Goal: Information Seeking & Learning: Learn about a topic

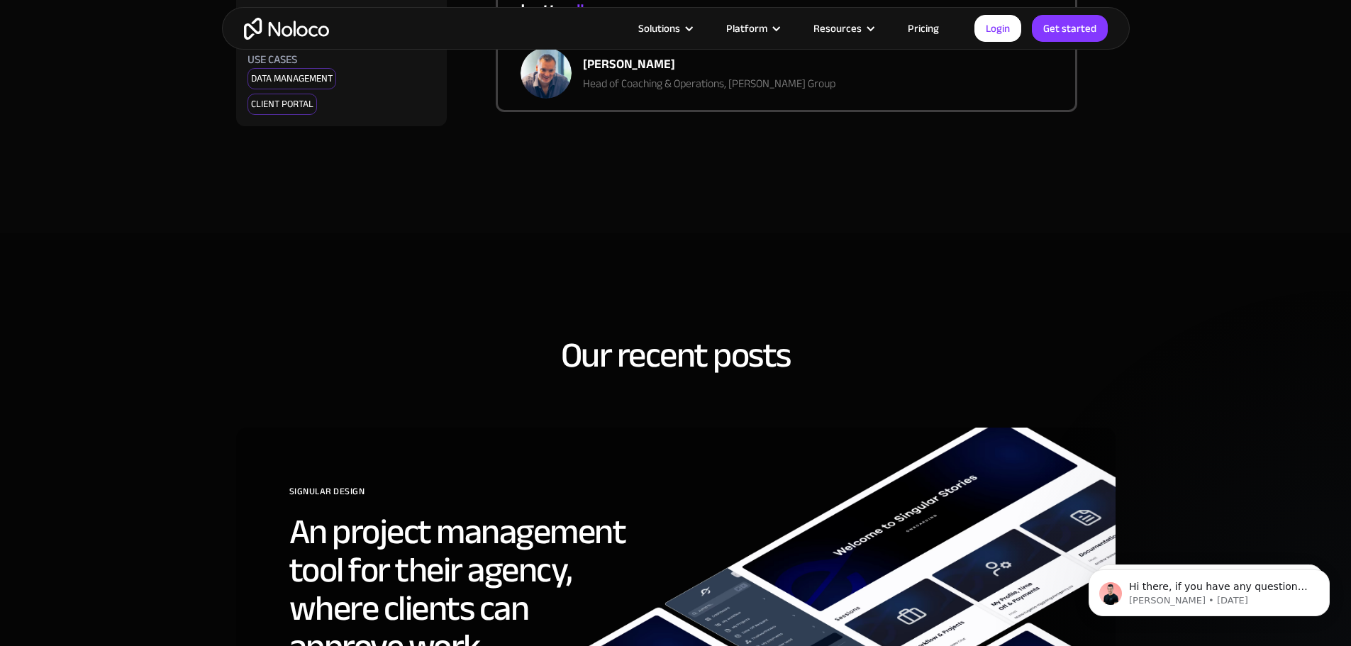
scroll to position [3605, 0]
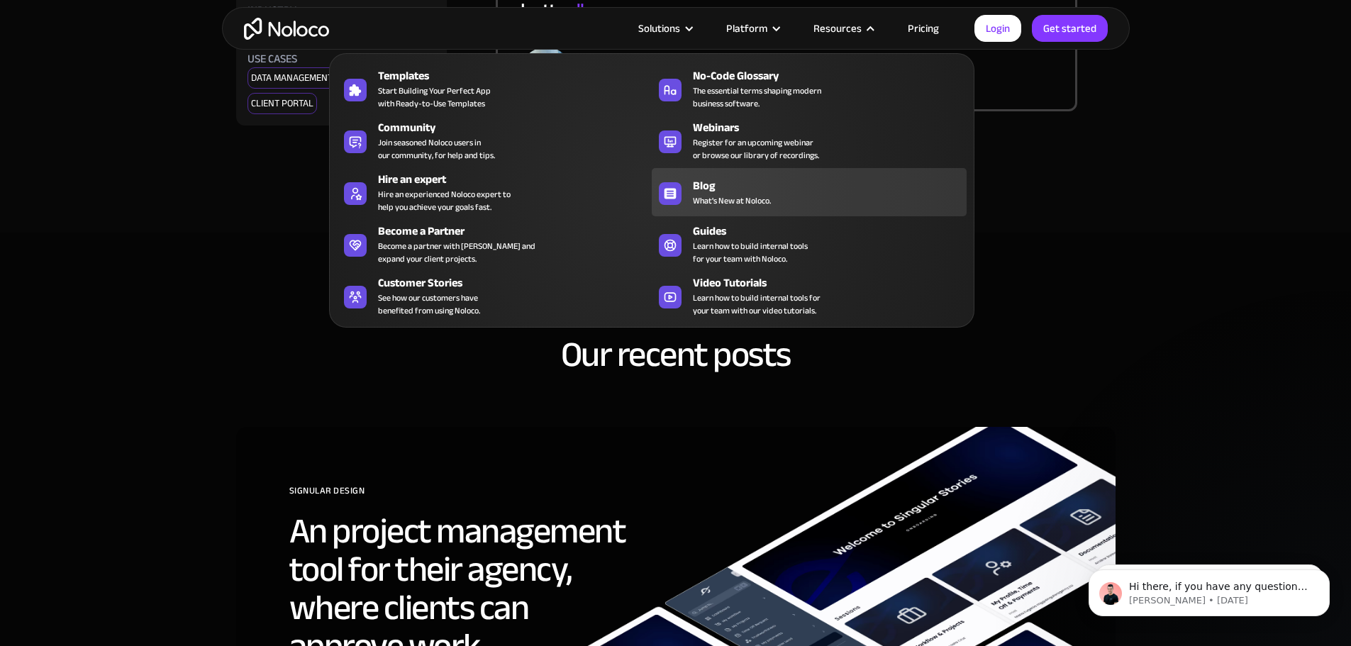
click at [713, 194] on div "Blog" at bounding box center [833, 185] width 280 height 17
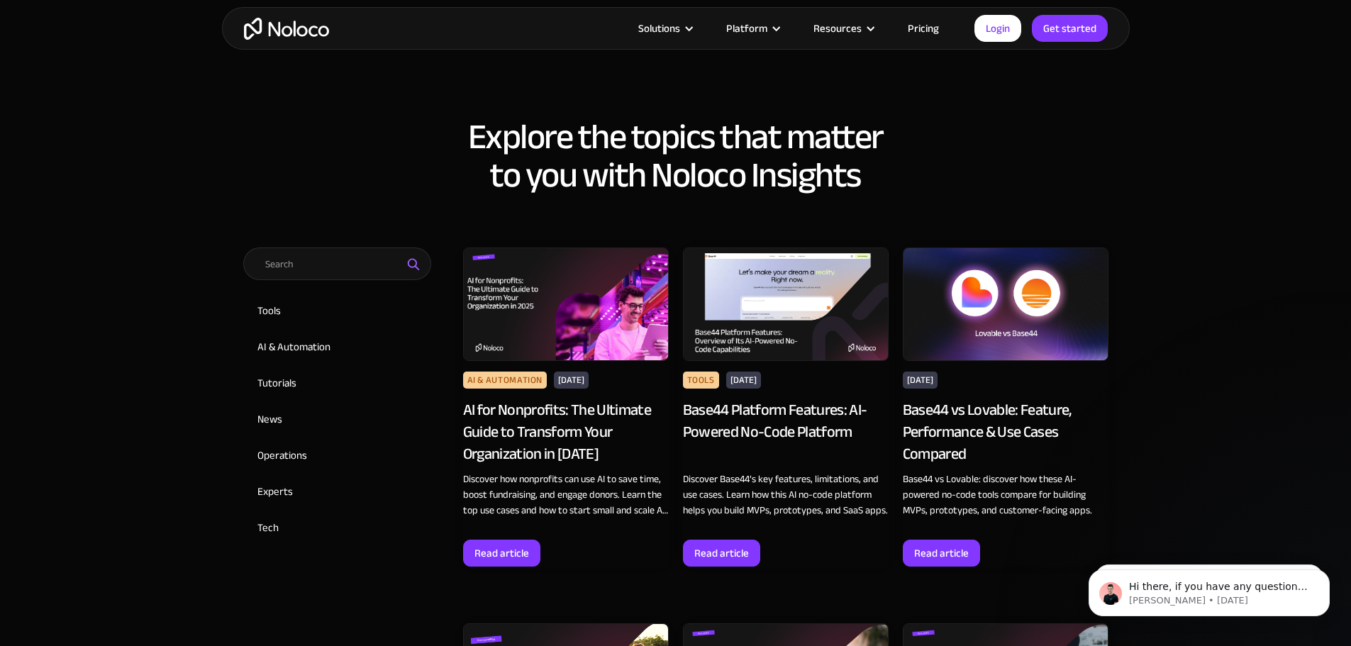
scroll to position [559, 0]
click at [745, 417] on div "Base44 Platform Features: AI-Powered No-Code Platform" at bounding box center [786, 431] width 206 height 65
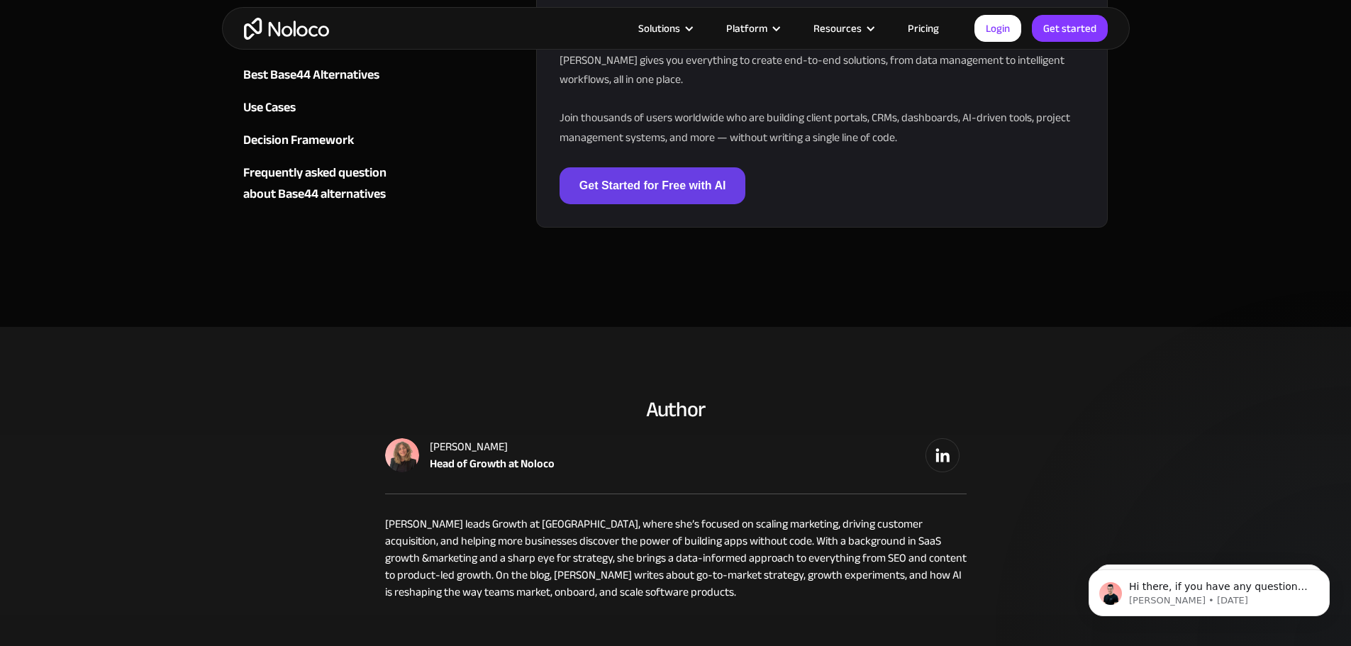
scroll to position [4431, 0]
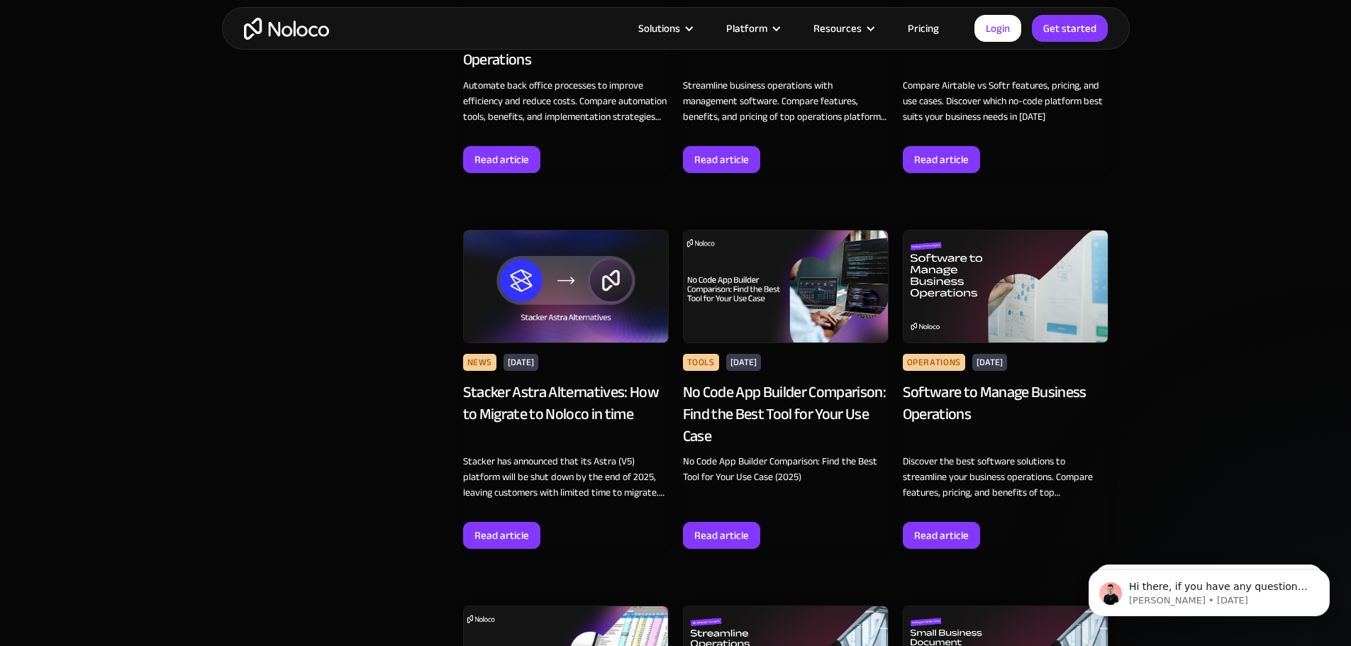
scroll to position [2458, 0]
click at [703, 446] on div "No Code App Builder Comparison: Find the Best Tool for Your Use Case" at bounding box center [786, 413] width 206 height 65
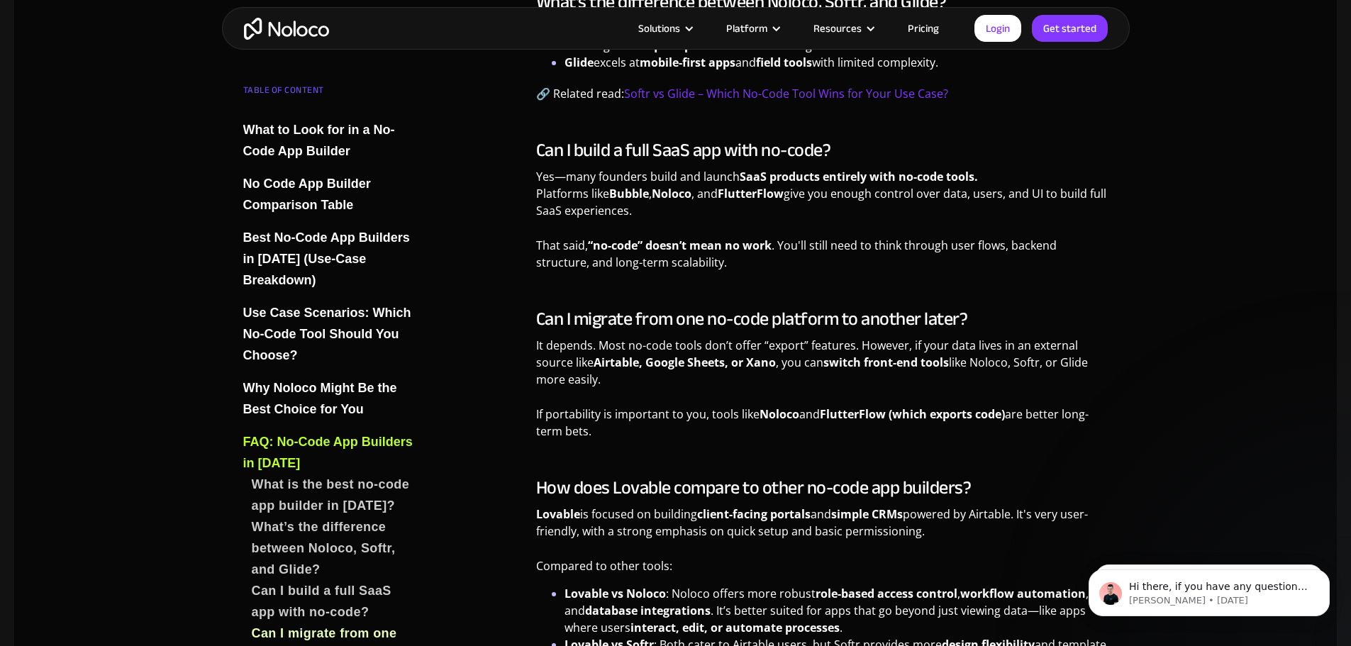
scroll to position [6409, 0]
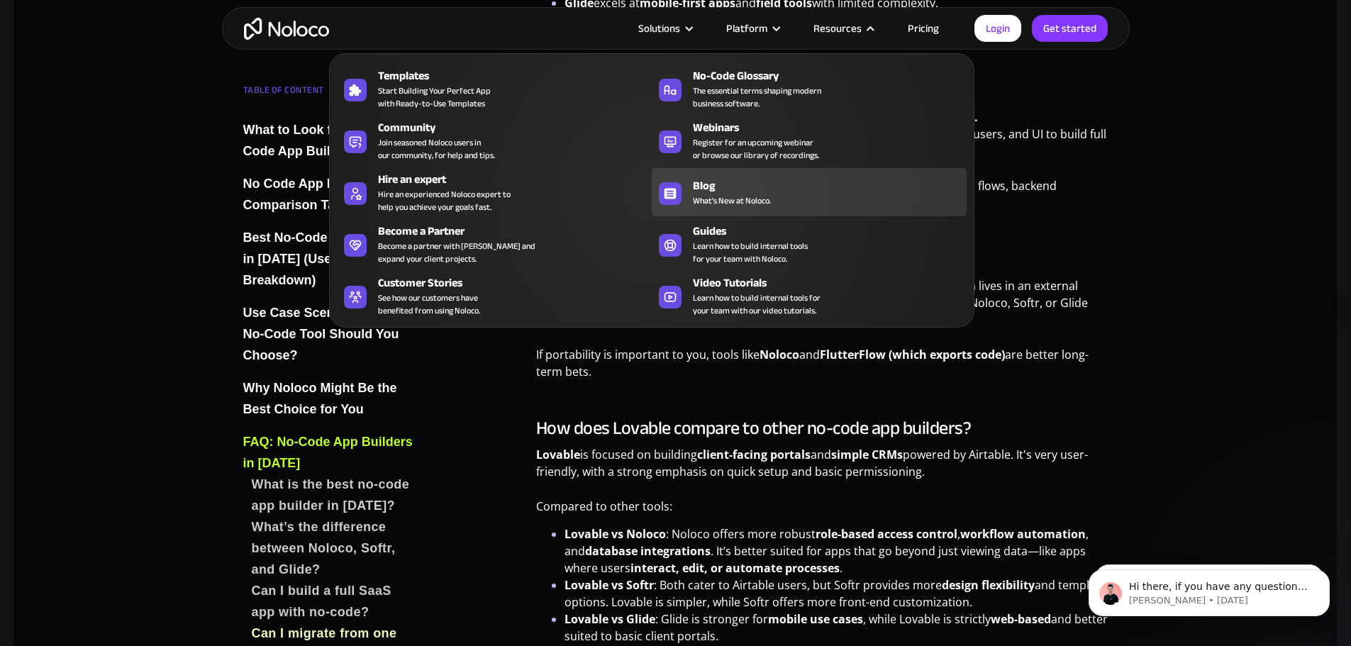
click at [750, 194] on div "Blog" at bounding box center [833, 185] width 280 height 17
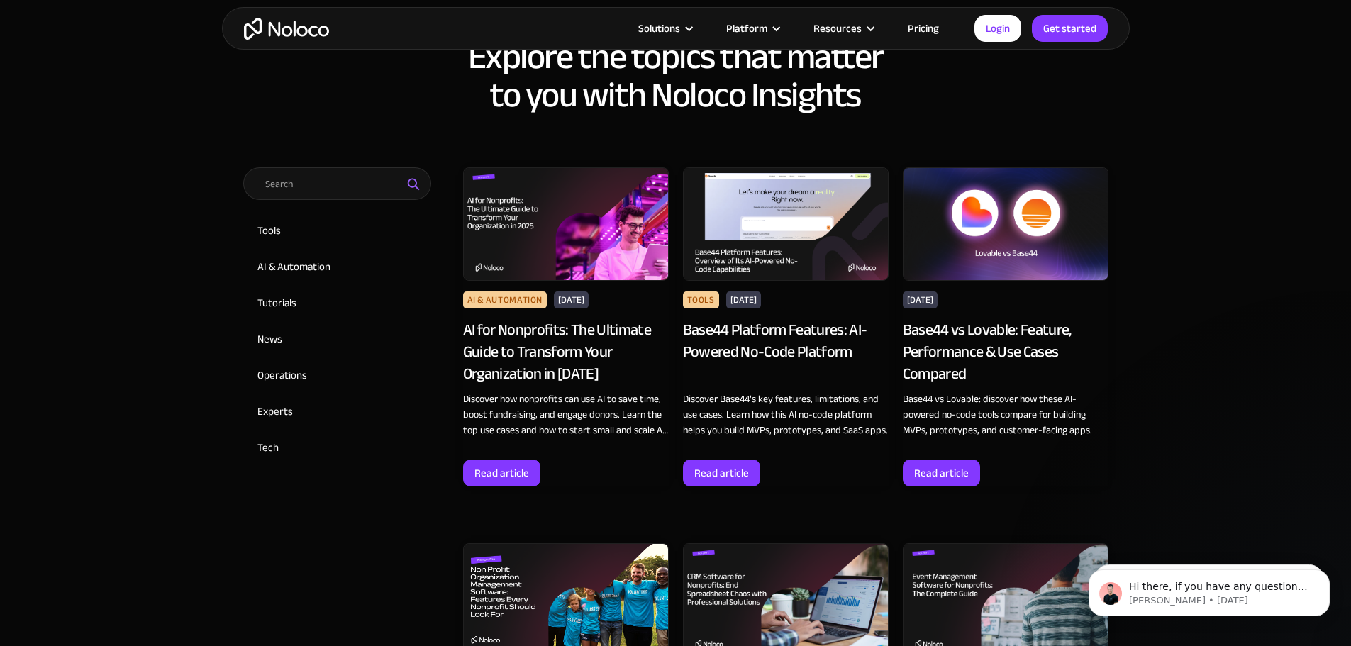
scroll to position [639, 0]
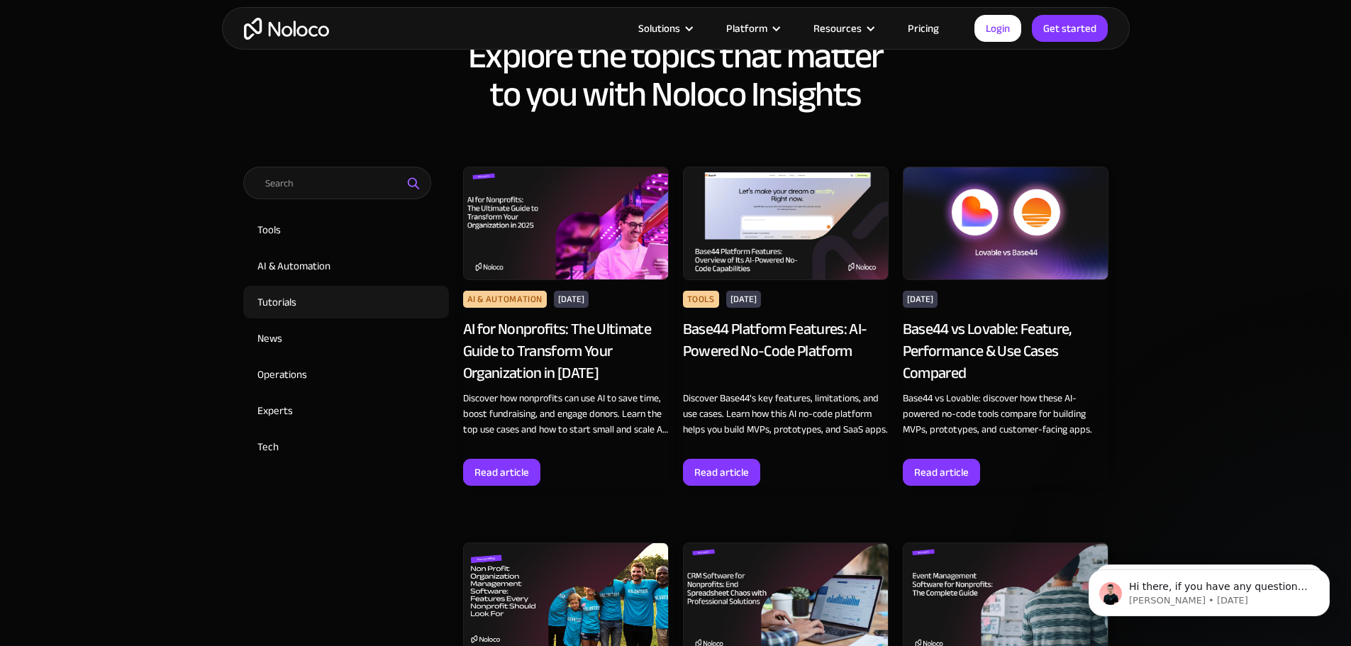
click at [287, 301] on input "Tutorials" at bounding box center [346, 302] width 206 height 33
checkbox input "true"
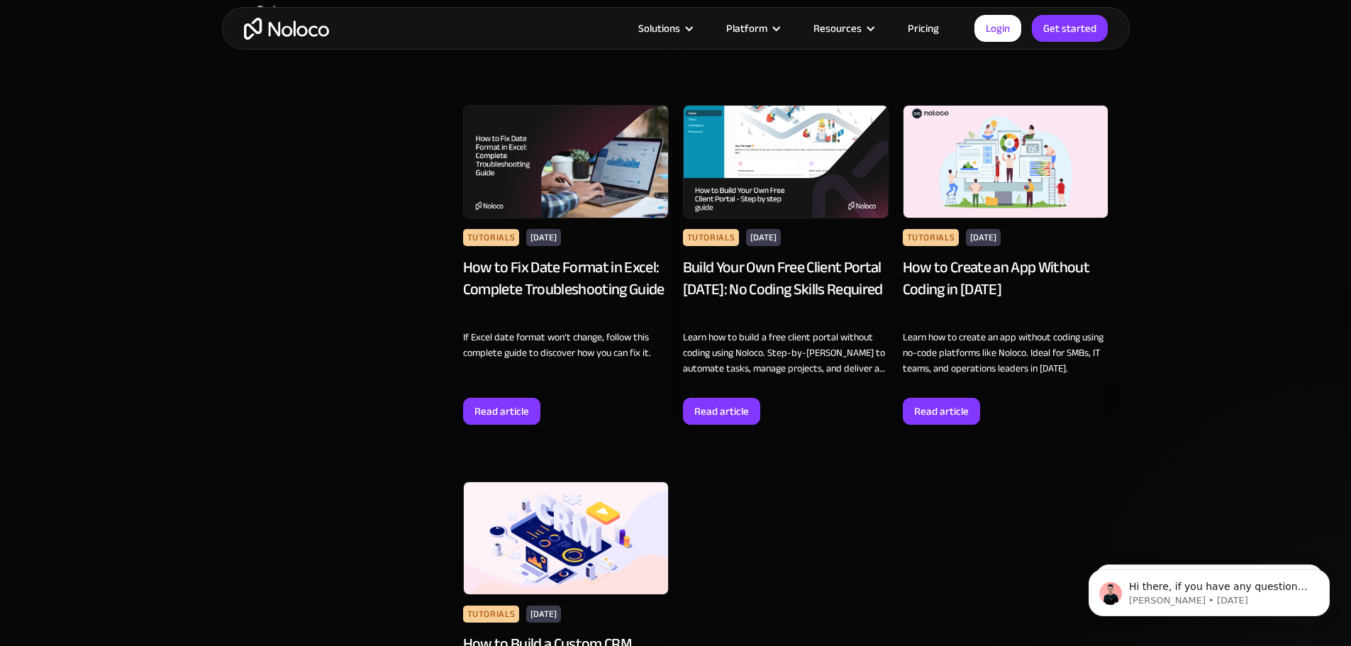
scroll to position [1096, 0]
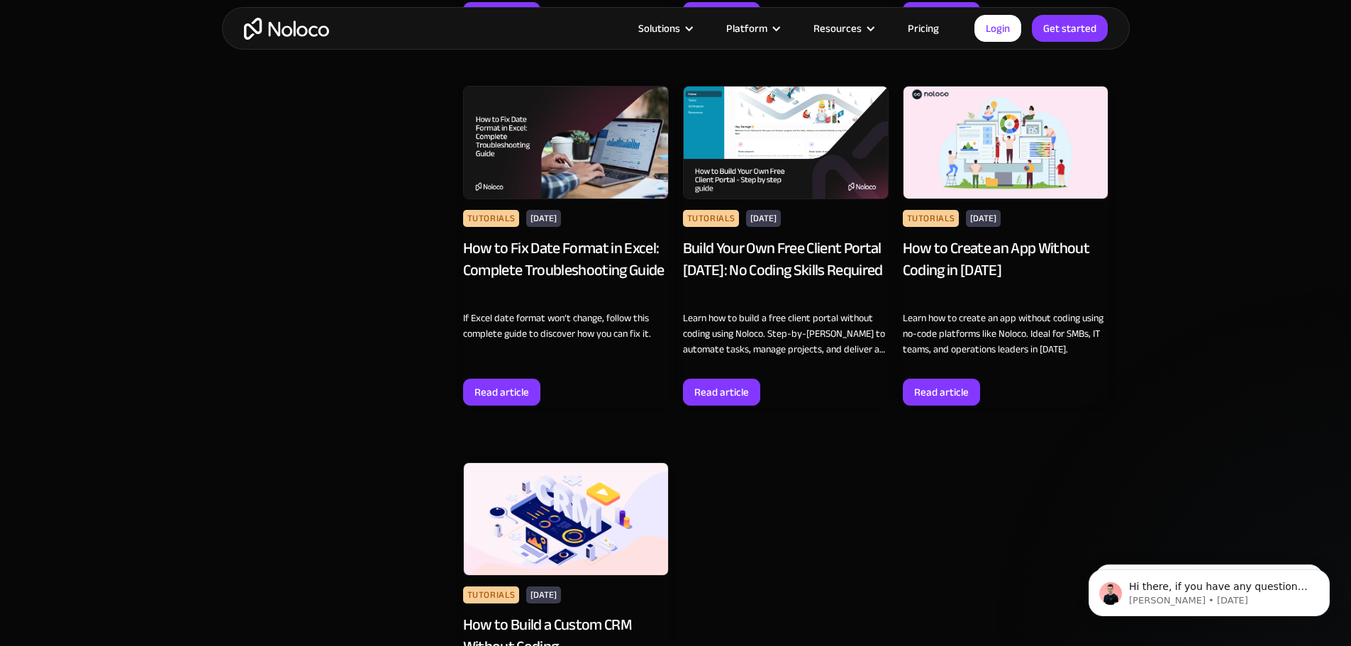
click at [936, 302] on div "How to Create an App Without Coding in [DATE]" at bounding box center [1006, 270] width 206 height 65
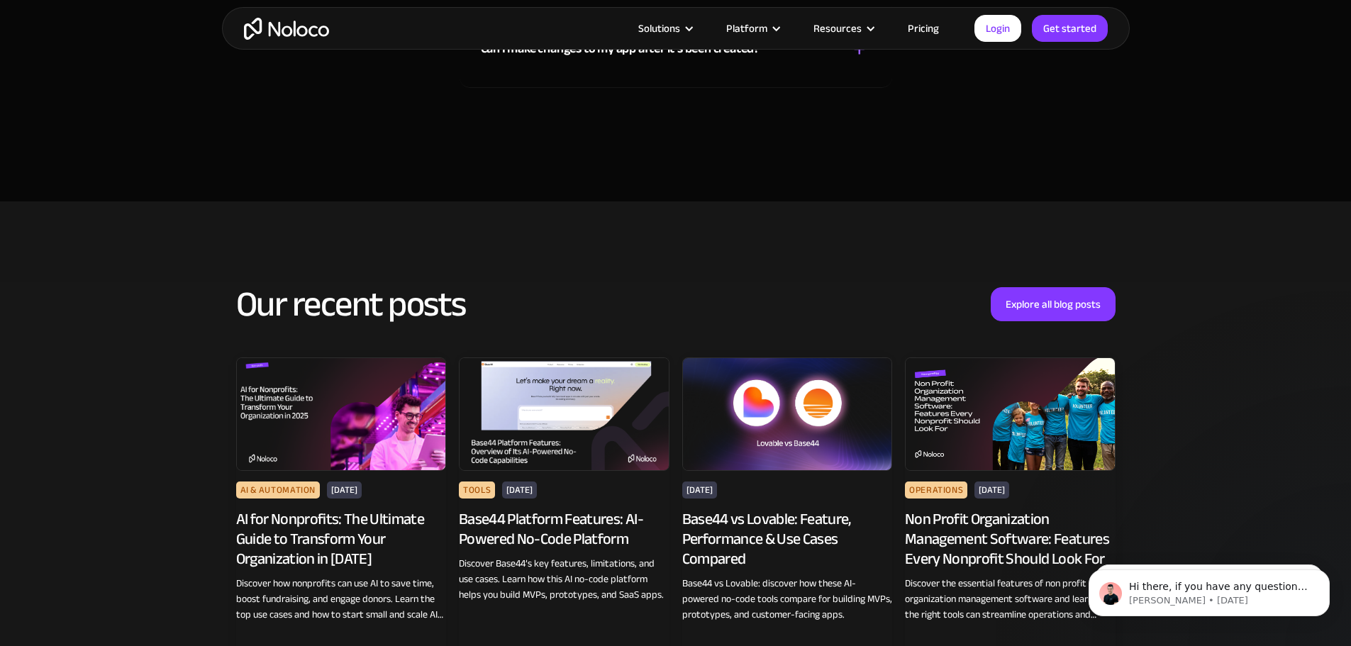
scroll to position [7285, 0]
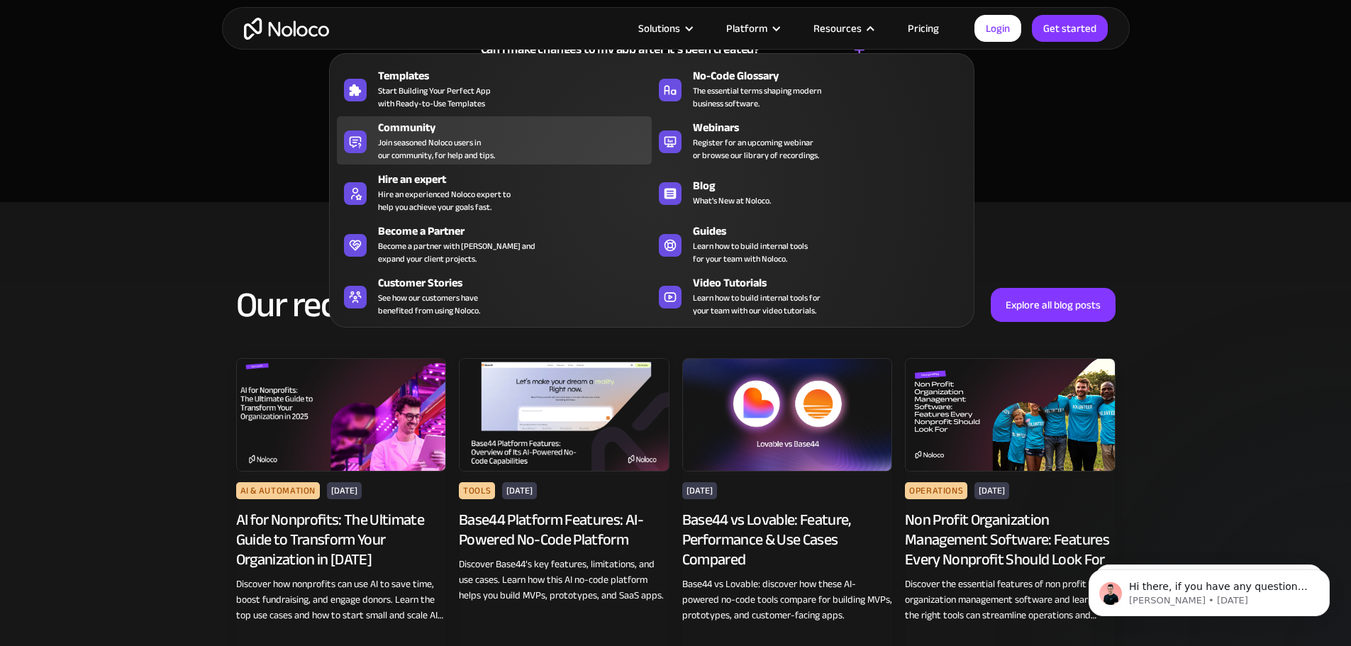
click at [520, 162] on div "Community Join seasoned Noloco users in our community, for help and tips." at bounding box center [511, 140] width 267 height 43
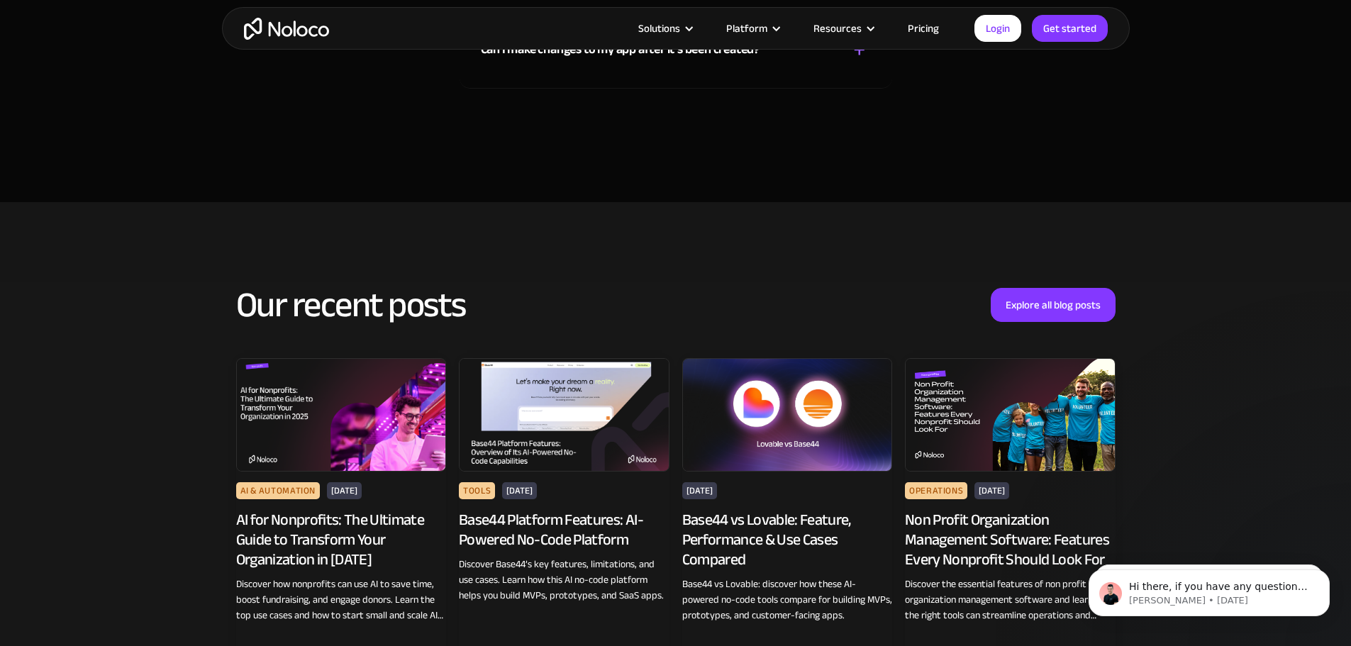
click at [929, 29] on link "Pricing" at bounding box center [923, 28] width 67 height 18
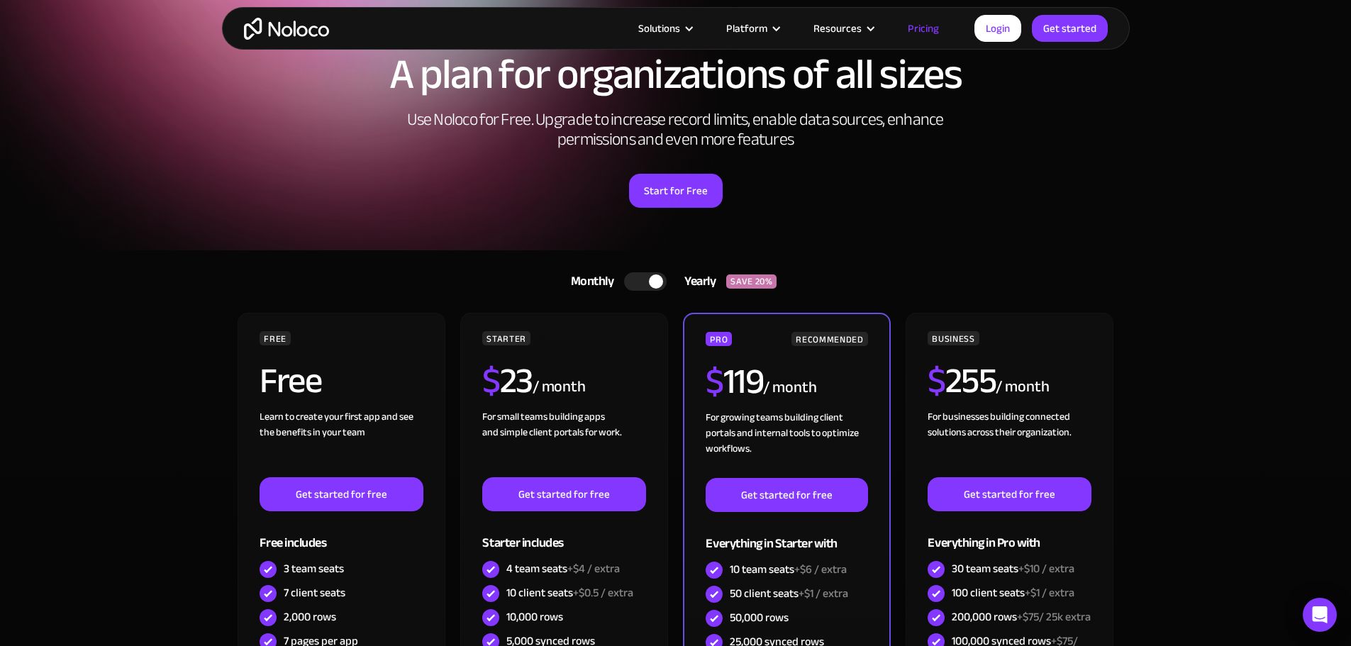
scroll to position [24, 0]
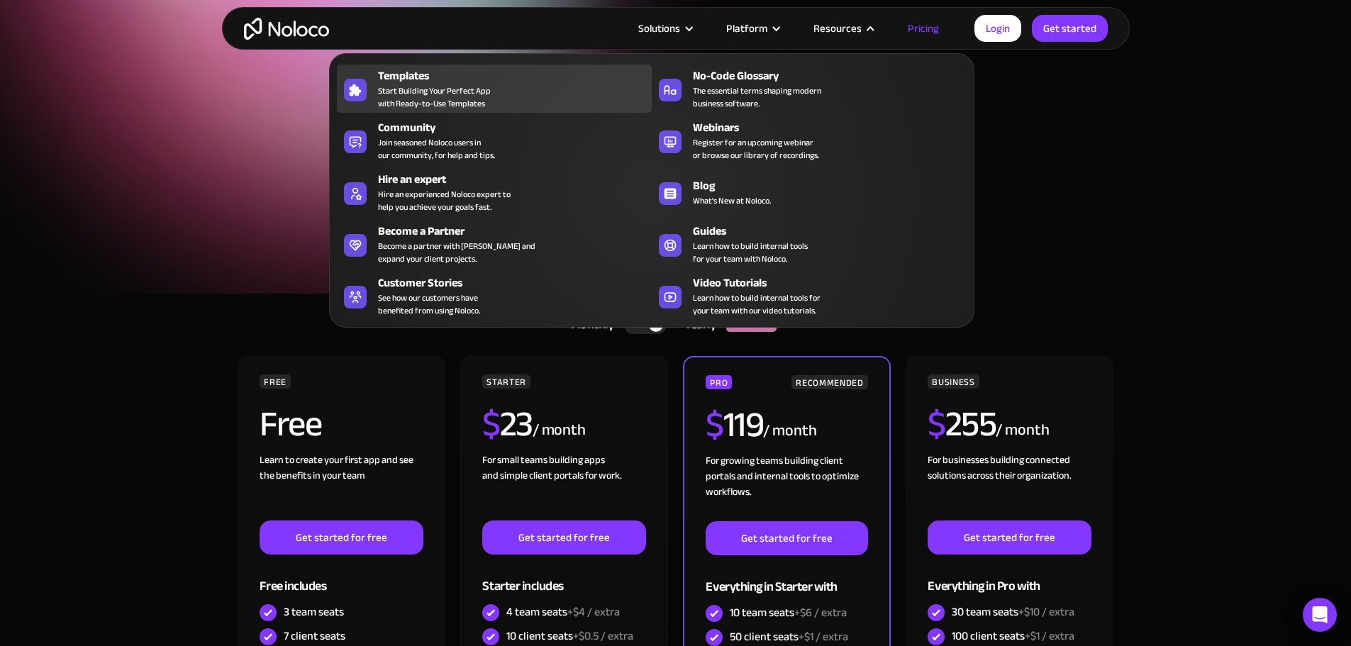
click at [471, 110] on span "Start Building Your Perfect App with Ready-to-Use Templates" at bounding box center [434, 97] width 113 height 26
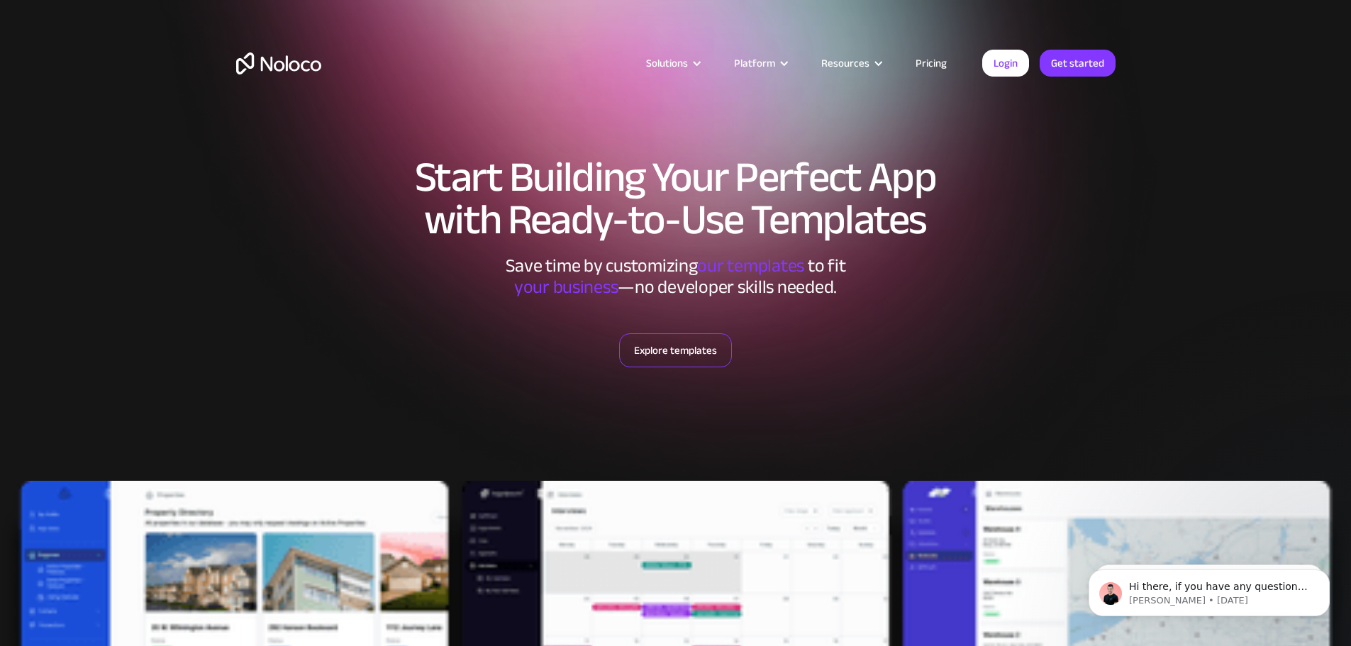
click at [700, 350] on link "Explore templates" at bounding box center [675, 350] width 113 height 34
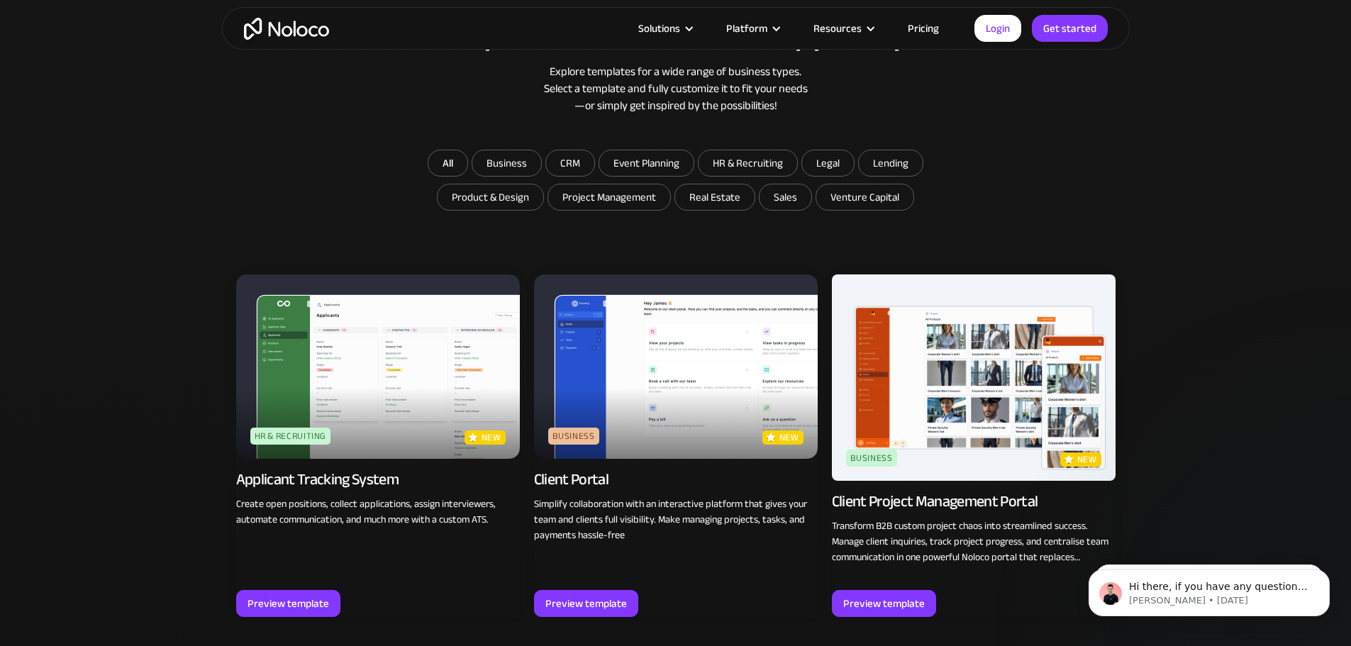
scroll to position [913, 0]
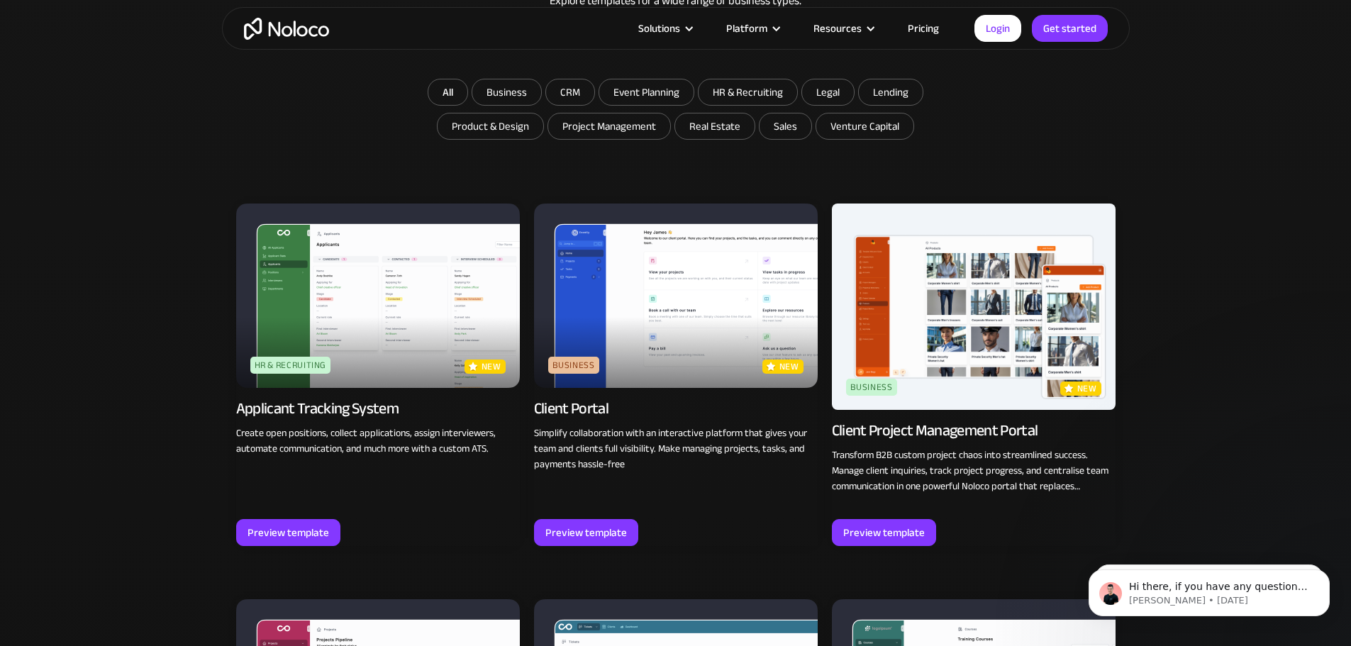
click at [1033, 379] on img at bounding box center [974, 307] width 284 height 206
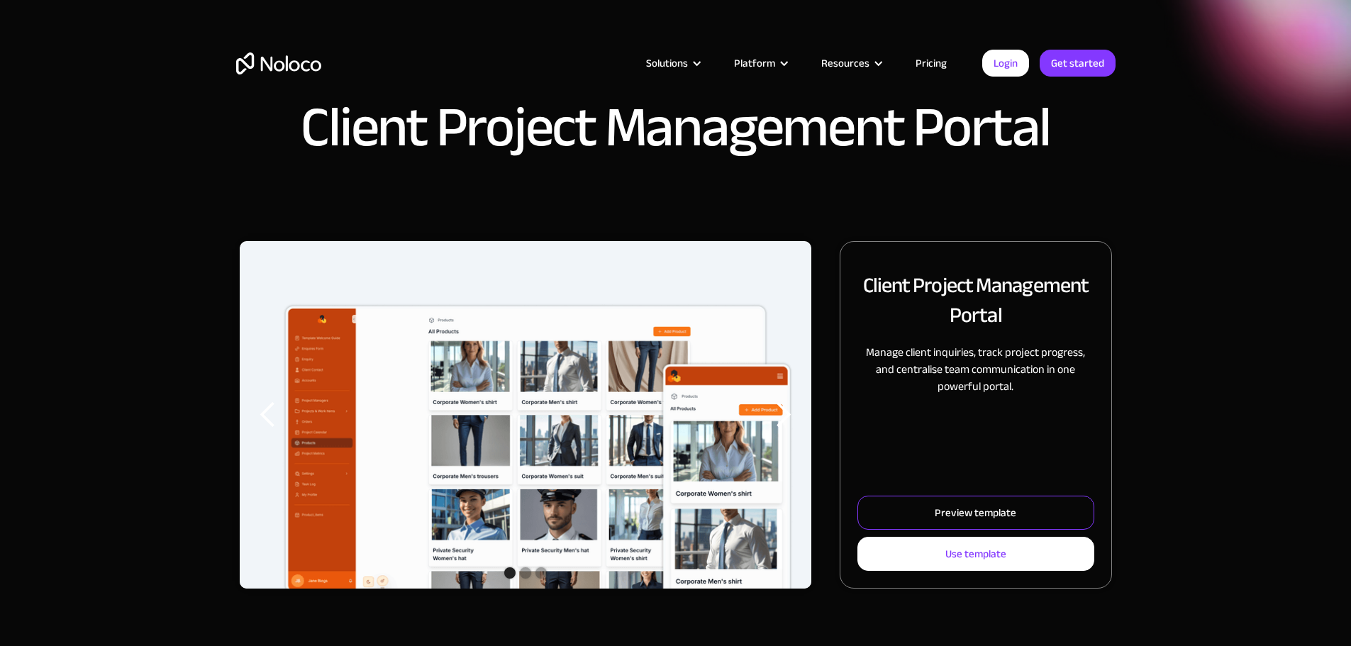
click at [960, 522] on link "Preview template" at bounding box center [976, 513] width 236 height 34
